Goal: Task Accomplishment & Management: Use online tool/utility

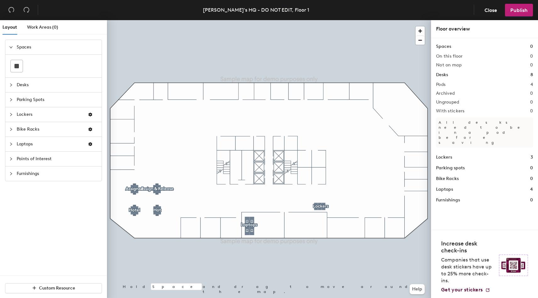
click at [9, 86] on icon "collapsed" at bounding box center [11, 85] width 4 height 4
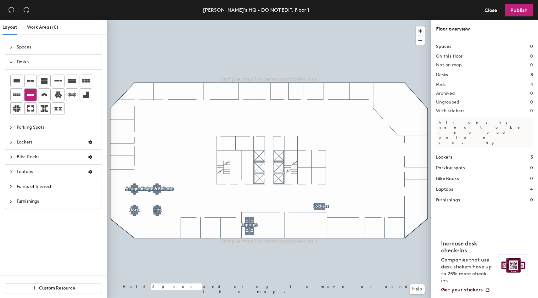
click at [29, 95] on icon at bounding box center [31, 95] width 8 height 2
click at [70, 81] on icon at bounding box center [72, 81] width 8 height 4
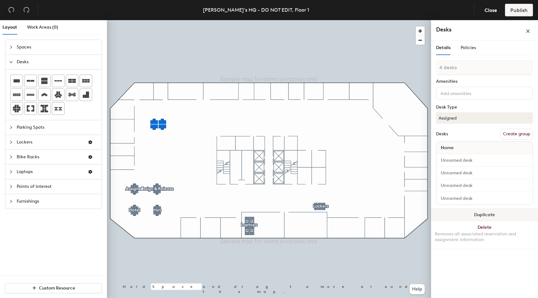
click at [478, 214] on button "Duplicate" at bounding box center [484, 215] width 107 height 13
type input "1 desk"
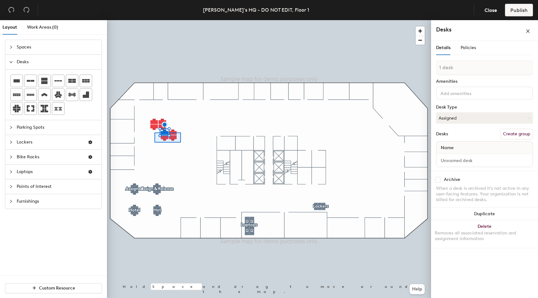
click at [154, 20] on div at bounding box center [269, 20] width 324 height 0
type input "4 desks"
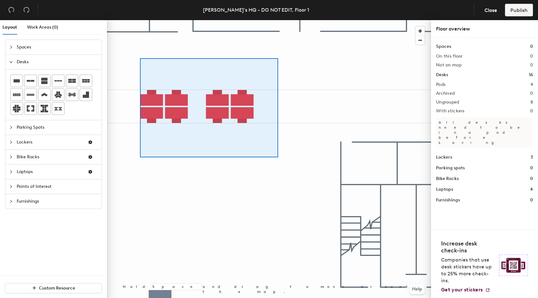
click at [139, 20] on div at bounding box center [269, 20] width 324 height 0
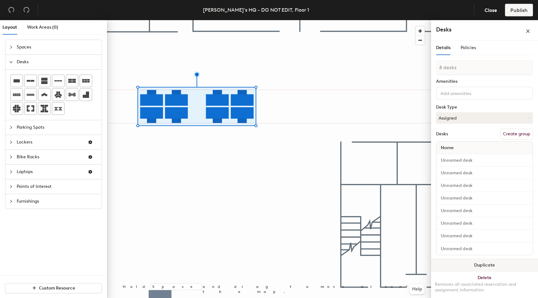
click at [479, 263] on button "Duplicate" at bounding box center [484, 265] width 107 height 13
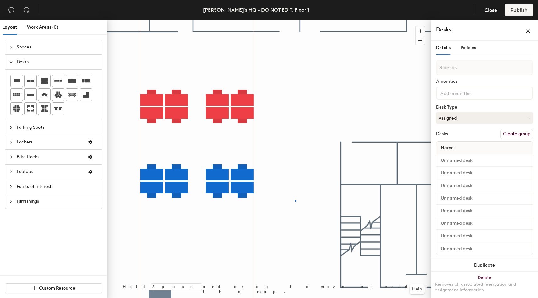
click at [295, 20] on div at bounding box center [269, 20] width 324 height 0
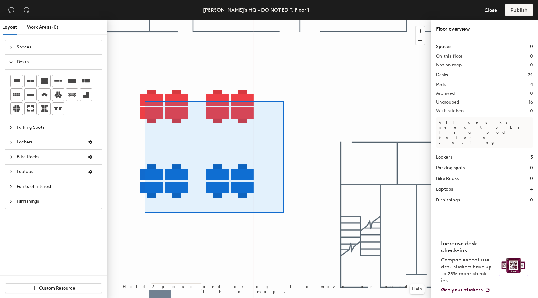
click at [134, 20] on div at bounding box center [269, 20] width 324 height 0
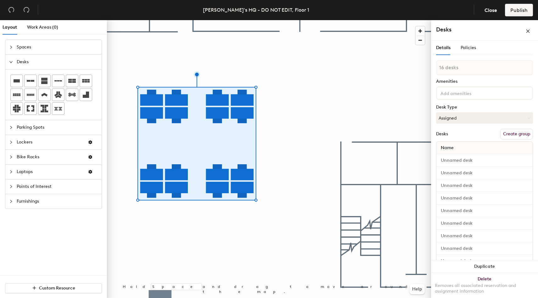
click at [520, 134] on button "Create group" at bounding box center [516, 134] width 33 height 11
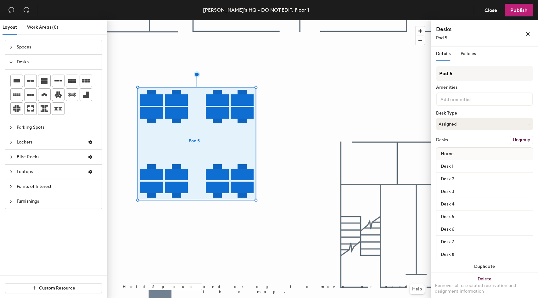
click at [402, 74] on div "Layout Work Areas (0) Spaces Desks Parking Spots Lockers Bike Racks Laptops Poi…" at bounding box center [269, 160] width 538 height 280
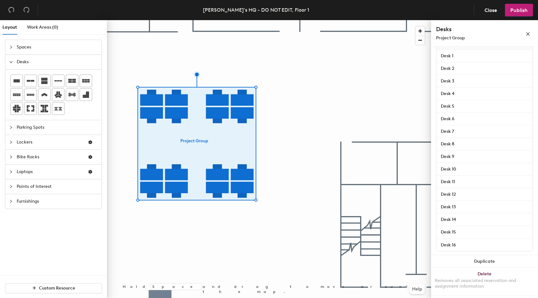
type input "Project Group"
click at [433, 249] on div "Details Policies Project Group Amenities Desk Type Assigned Desks Ungroup Name …" at bounding box center [484, 174] width 107 height 254
click at [514, 7] on span "Publish" at bounding box center [518, 10] width 17 height 6
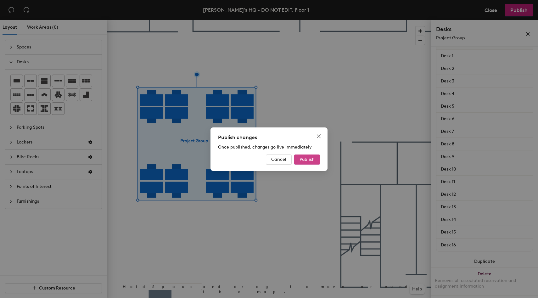
click at [312, 162] on button "Publish" at bounding box center [307, 159] width 26 height 10
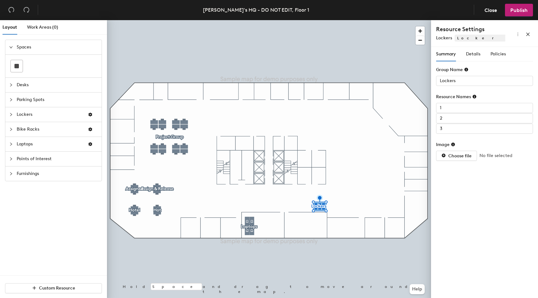
type input "2"
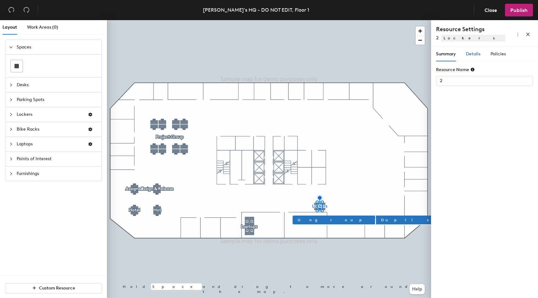
click at [478, 56] on span "Details" at bounding box center [473, 53] width 14 height 5
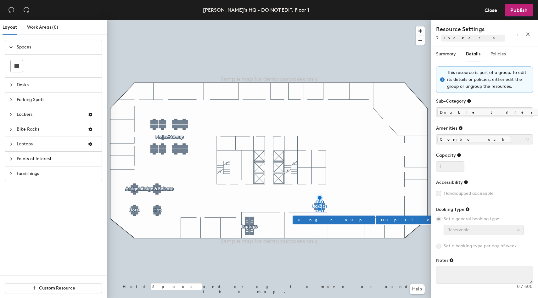
click at [498, 59] on div "Policies" at bounding box center [497, 54] width 15 height 14
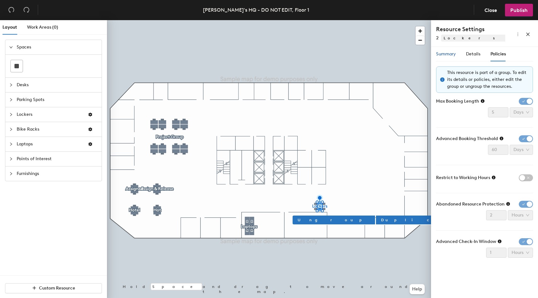
click at [445, 57] on span "Summary" at bounding box center [446, 53] width 20 height 5
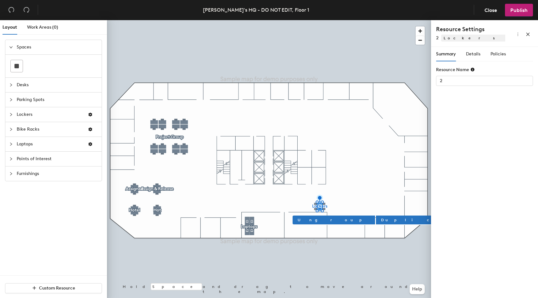
click at [395, 20] on div at bounding box center [269, 20] width 324 height 0
